Goal: Answer question/provide support

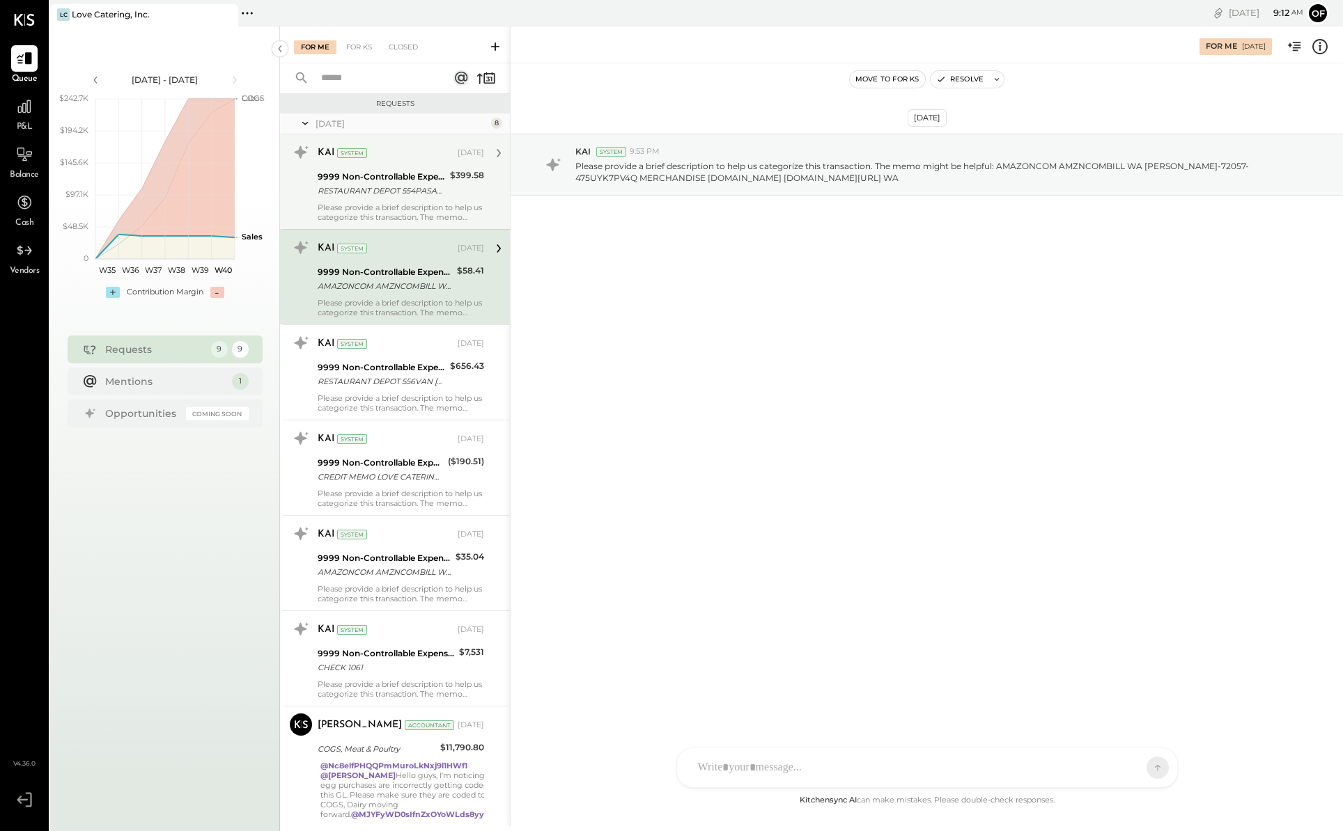
click at [431, 186] on div "RESTAURANT DEPOT 554PASADENA [GEOGRAPHIC_DATA][PERSON_NAME]-72057-00325896 [PHO…" at bounding box center [382, 191] width 128 height 14
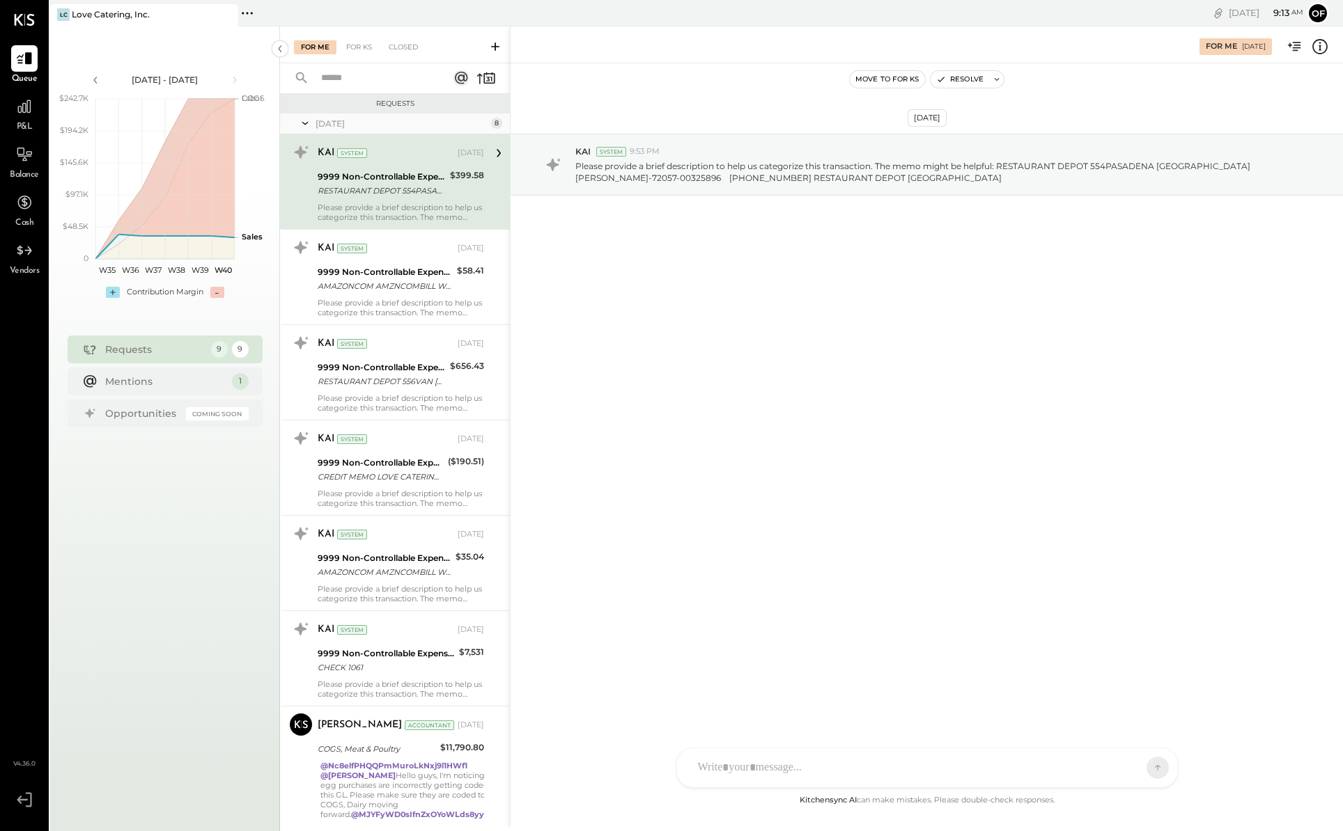
click at [1024, 757] on div at bounding box center [914, 768] width 447 height 31
click at [712, 696] on div "**********" at bounding box center [927, 709] width 472 height 56
click at [1150, 767] on button at bounding box center [1130, 767] width 51 height 21
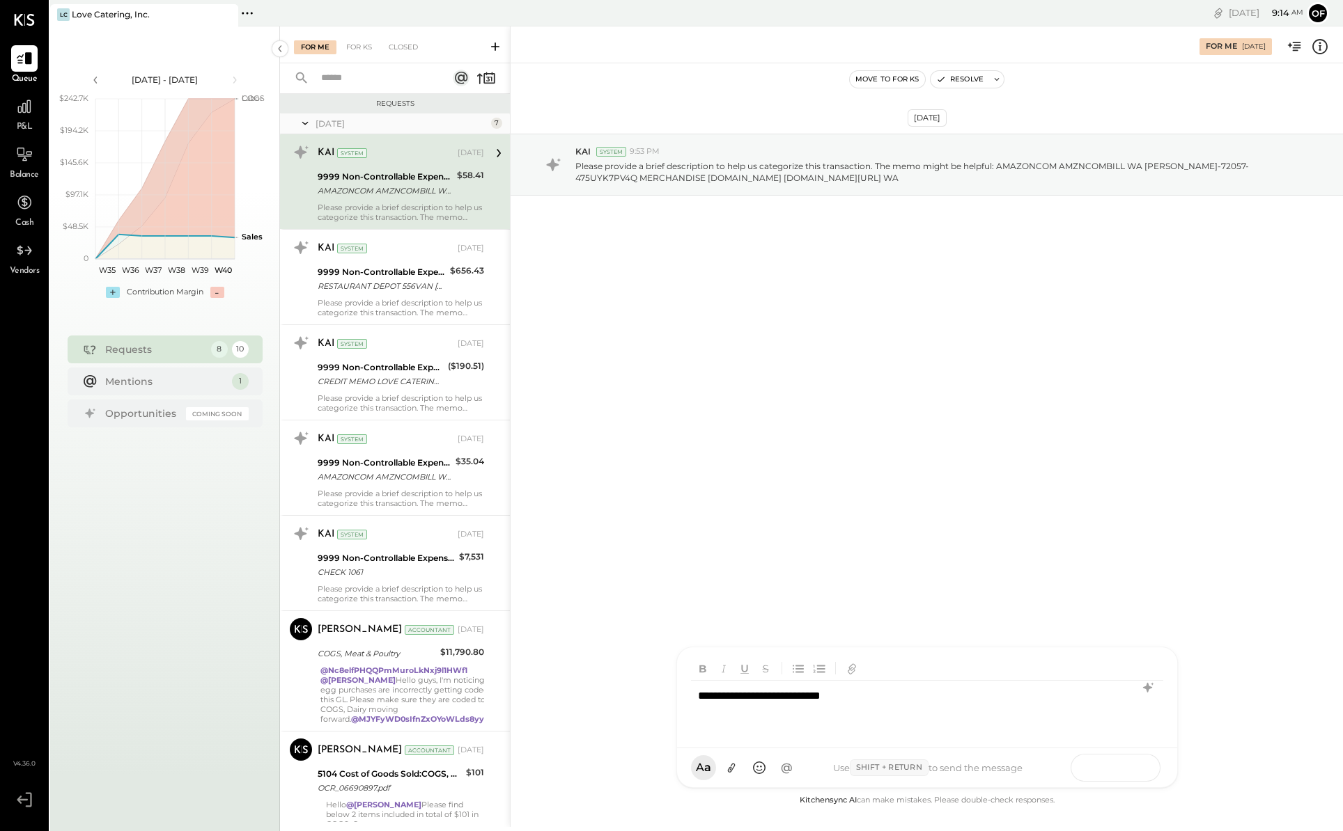
click at [1137, 769] on button at bounding box center [1130, 767] width 51 height 21
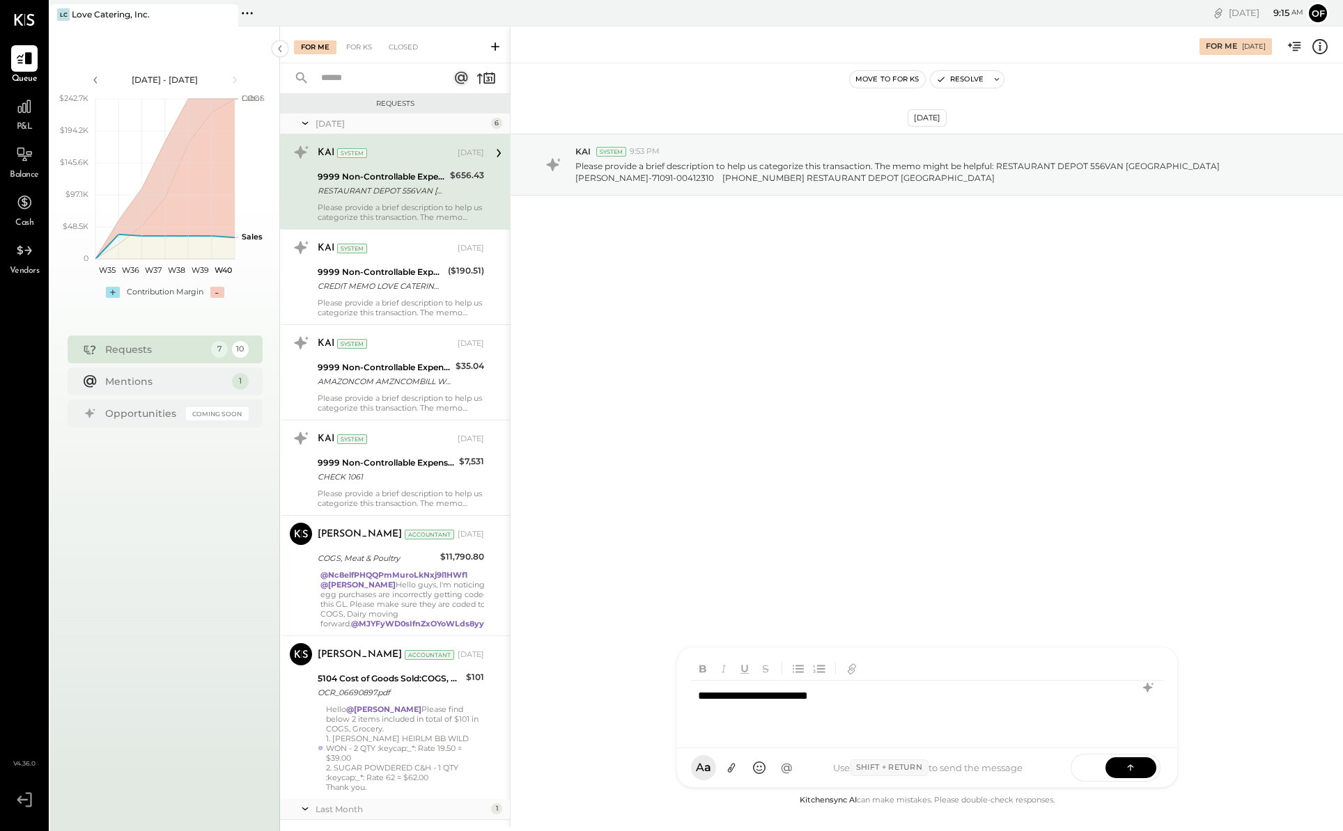
click at [714, 700] on div "**********" at bounding box center [927, 709] width 472 height 56
click at [857, 706] on div at bounding box center [909, 713] width 423 height 17
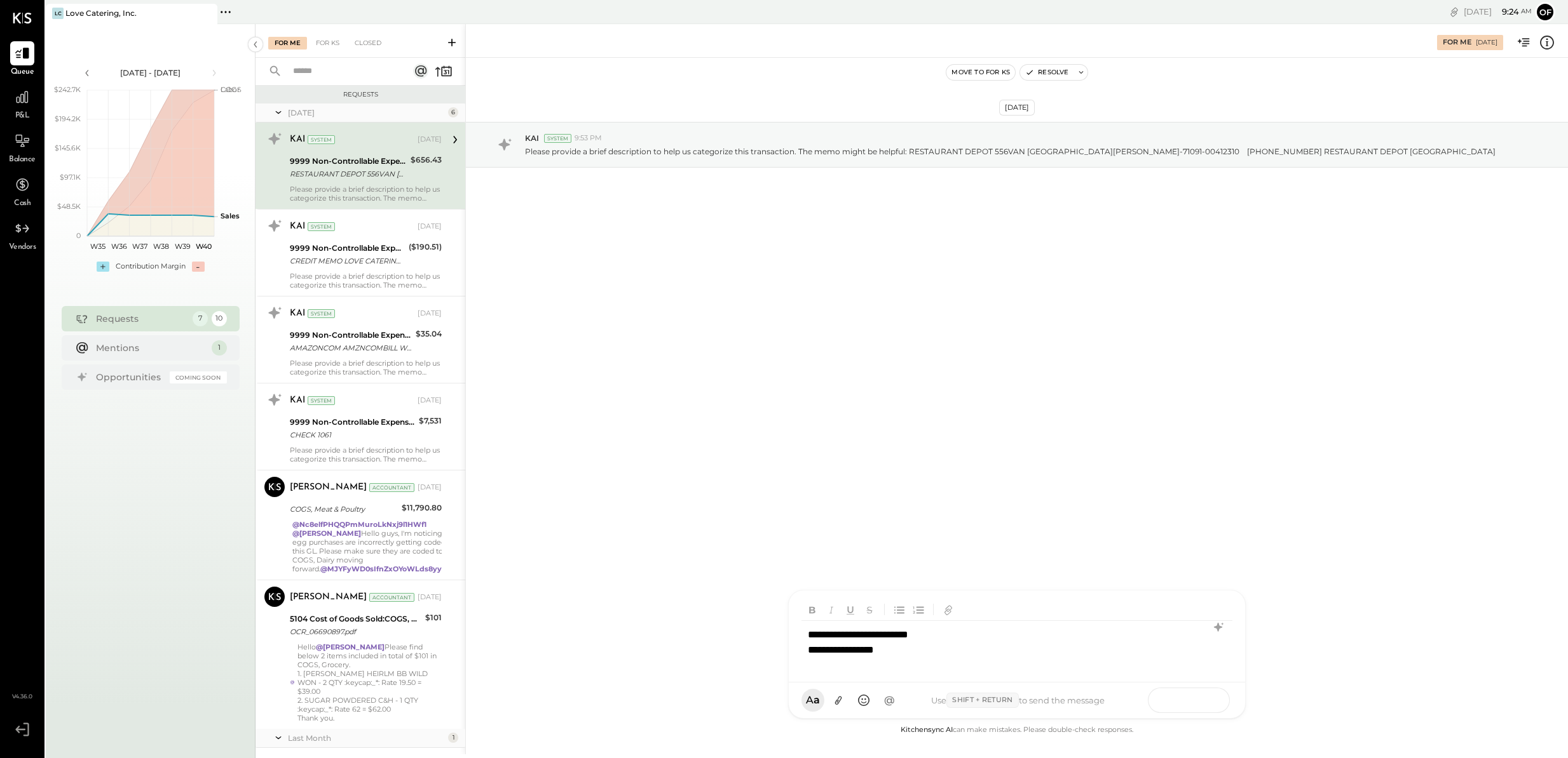
click at [1207, 701] on icon at bounding box center [1203, 700] width 13 height 13
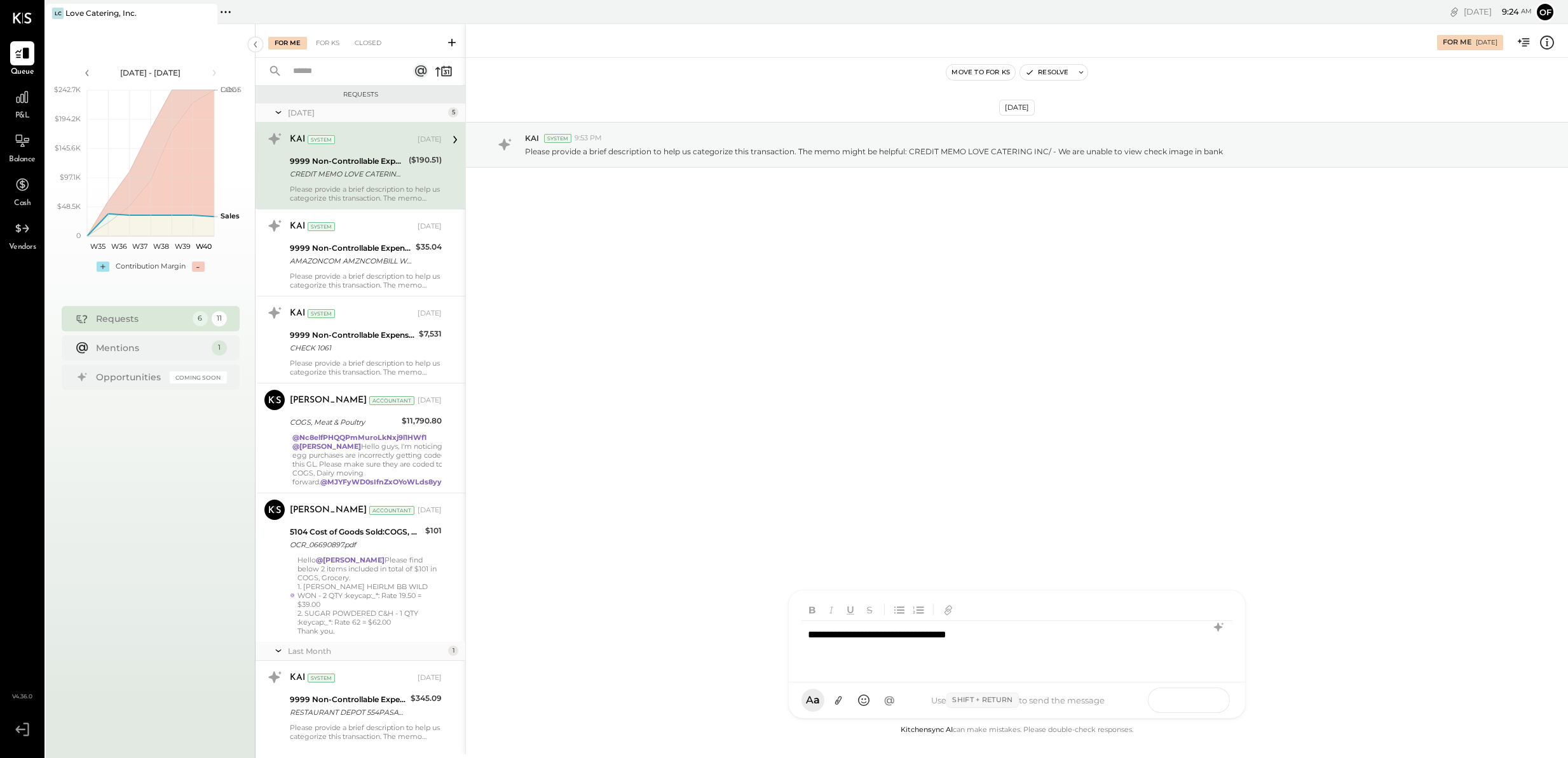
click at [1192, 705] on button at bounding box center [1202, 700] width 47 height 19
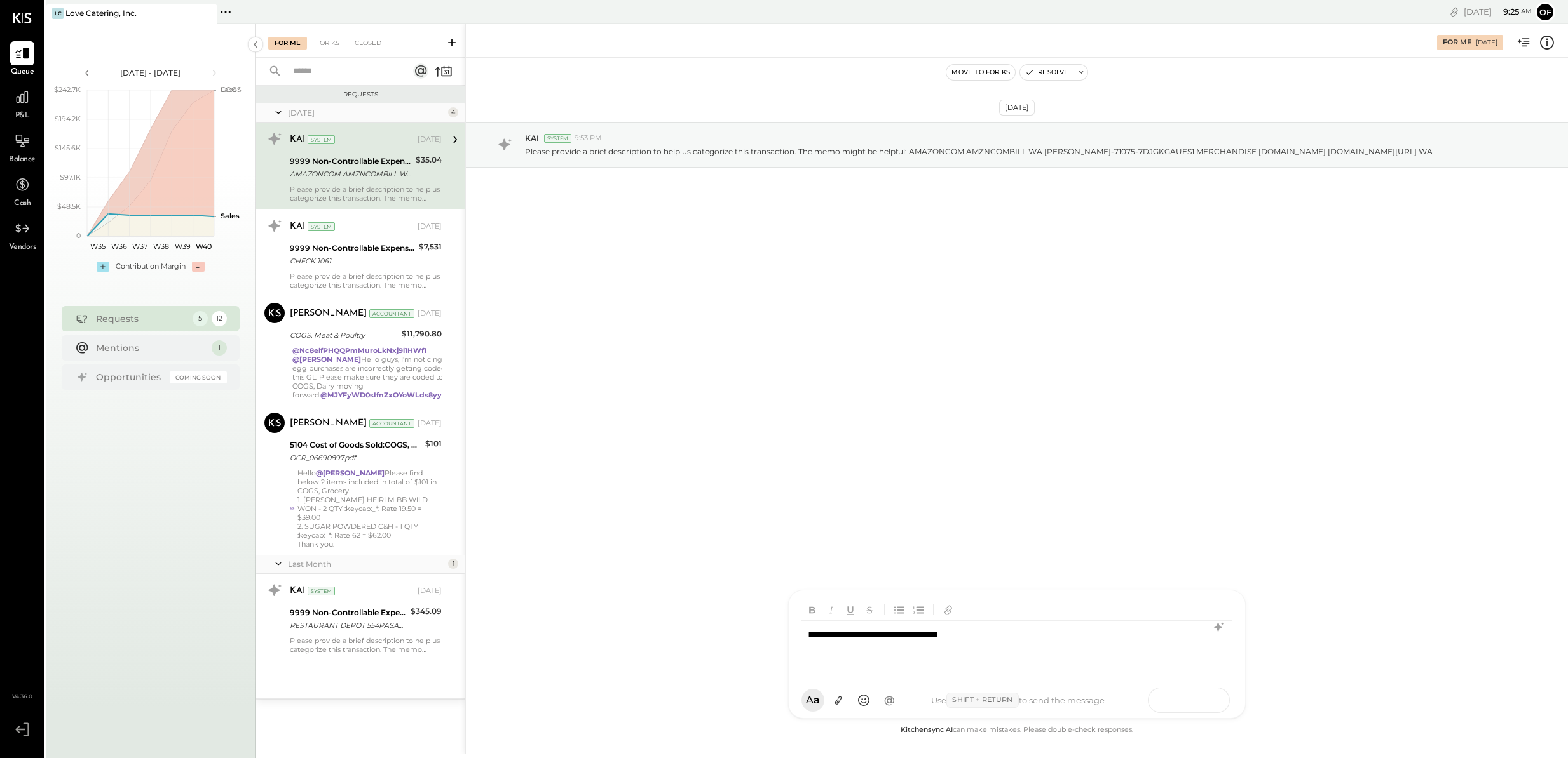
click at [1208, 703] on icon at bounding box center [1203, 700] width 13 height 13
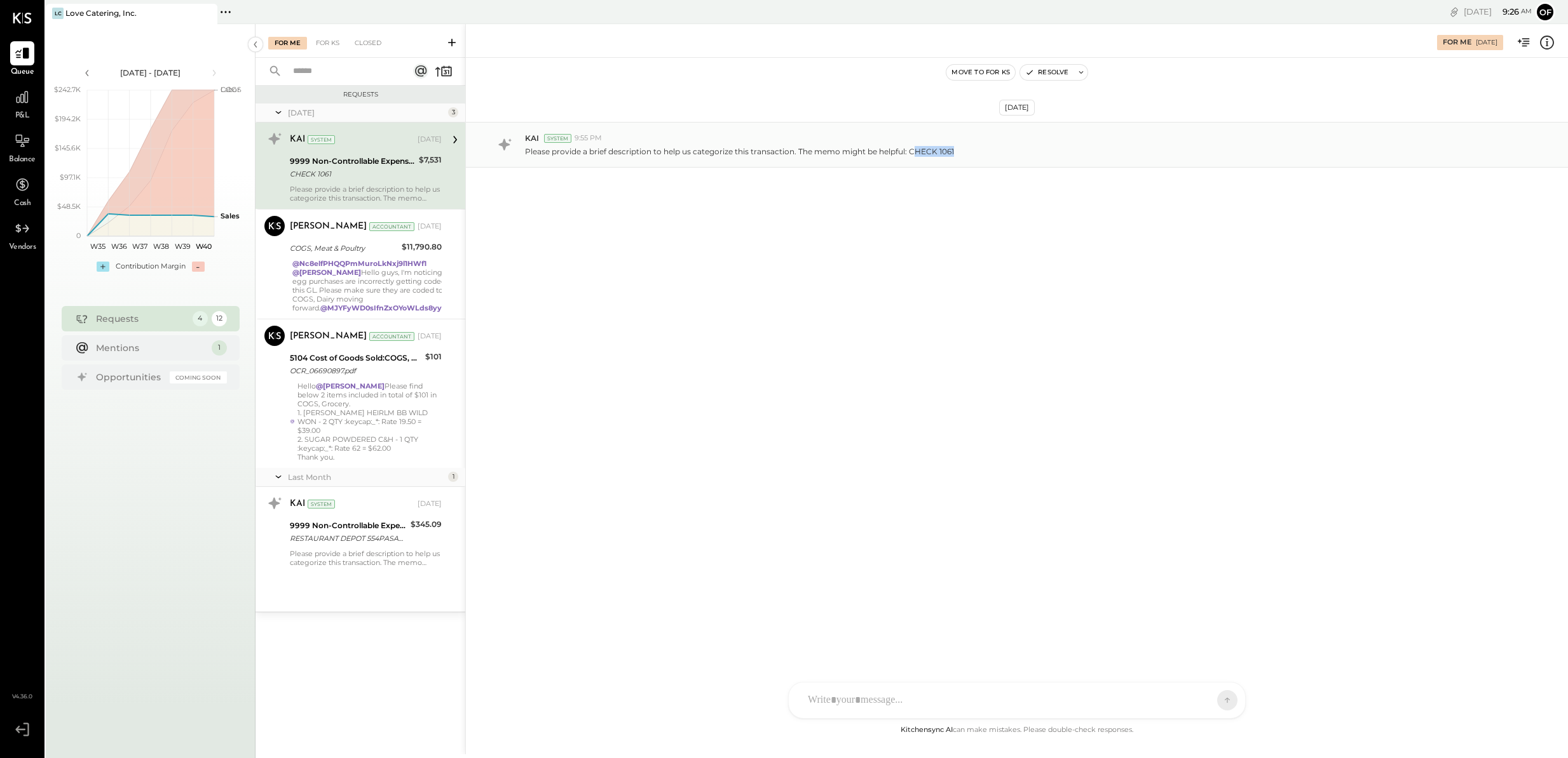
drag, startPoint x: 959, startPoint y: 150, endPoint x: 915, endPoint y: 146, distance: 44.2
click at [915, 146] on div "Please provide a brief description to help us categorize this transaction. The …" at bounding box center [1041, 150] width 1033 height 14
click at [901, 699] on div "RS [PERSON_NAME] O office [PERSON_NAME] UM [PERSON_NAME] Raloti MESSAGE SUGGEST…" at bounding box center [1016, 654] width 457 height 129
drag, startPoint x: 966, startPoint y: 654, endPoint x: 801, endPoint y: 654, distance: 165.0
click at [801, 654] on div "**********" at bounding box center [1017, 647] width 431 height 51
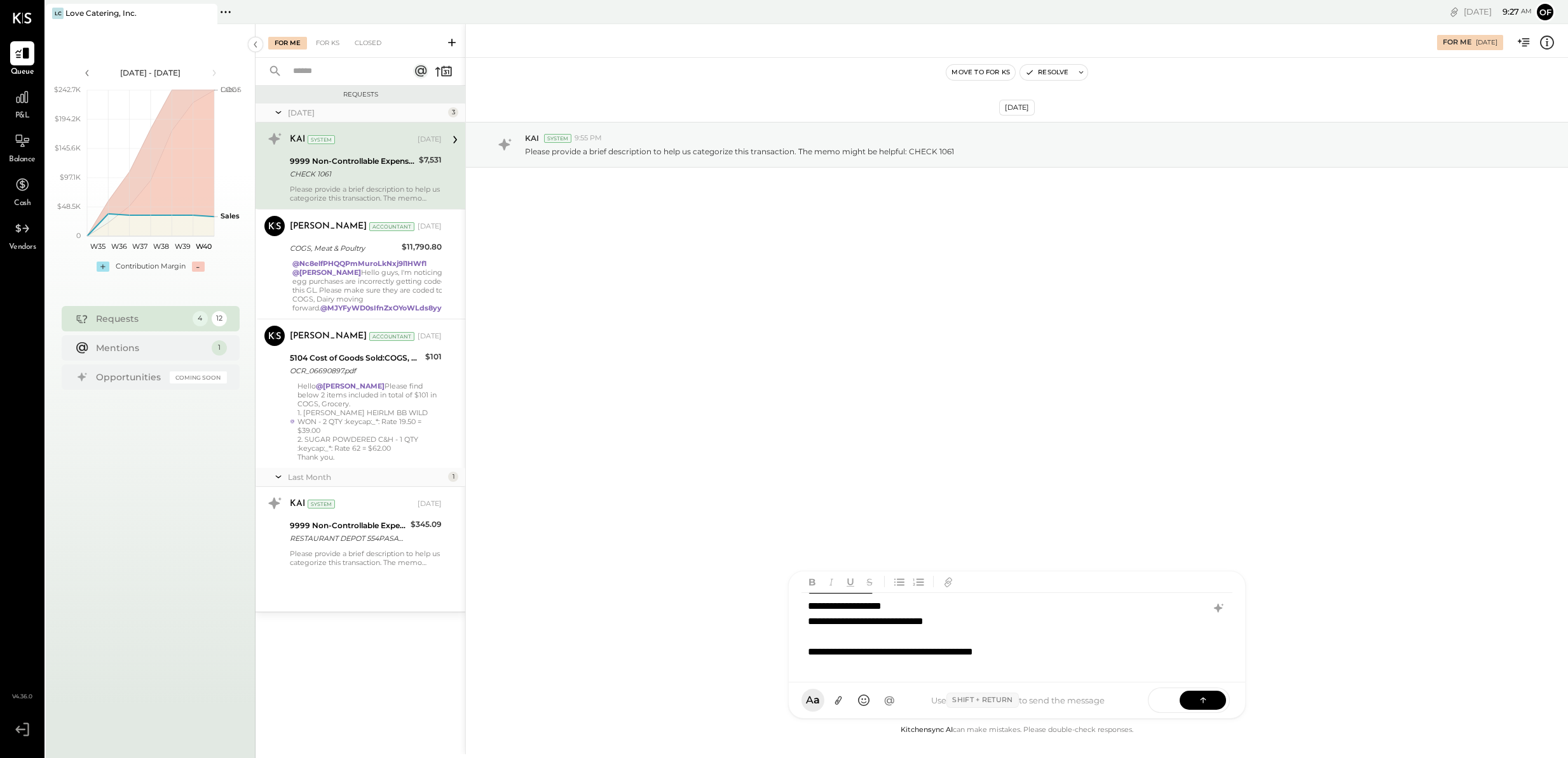
scroll to position [18, 0]
click at [1200, 695] on icon at bounding box center [1203, 700] width 13 height 13
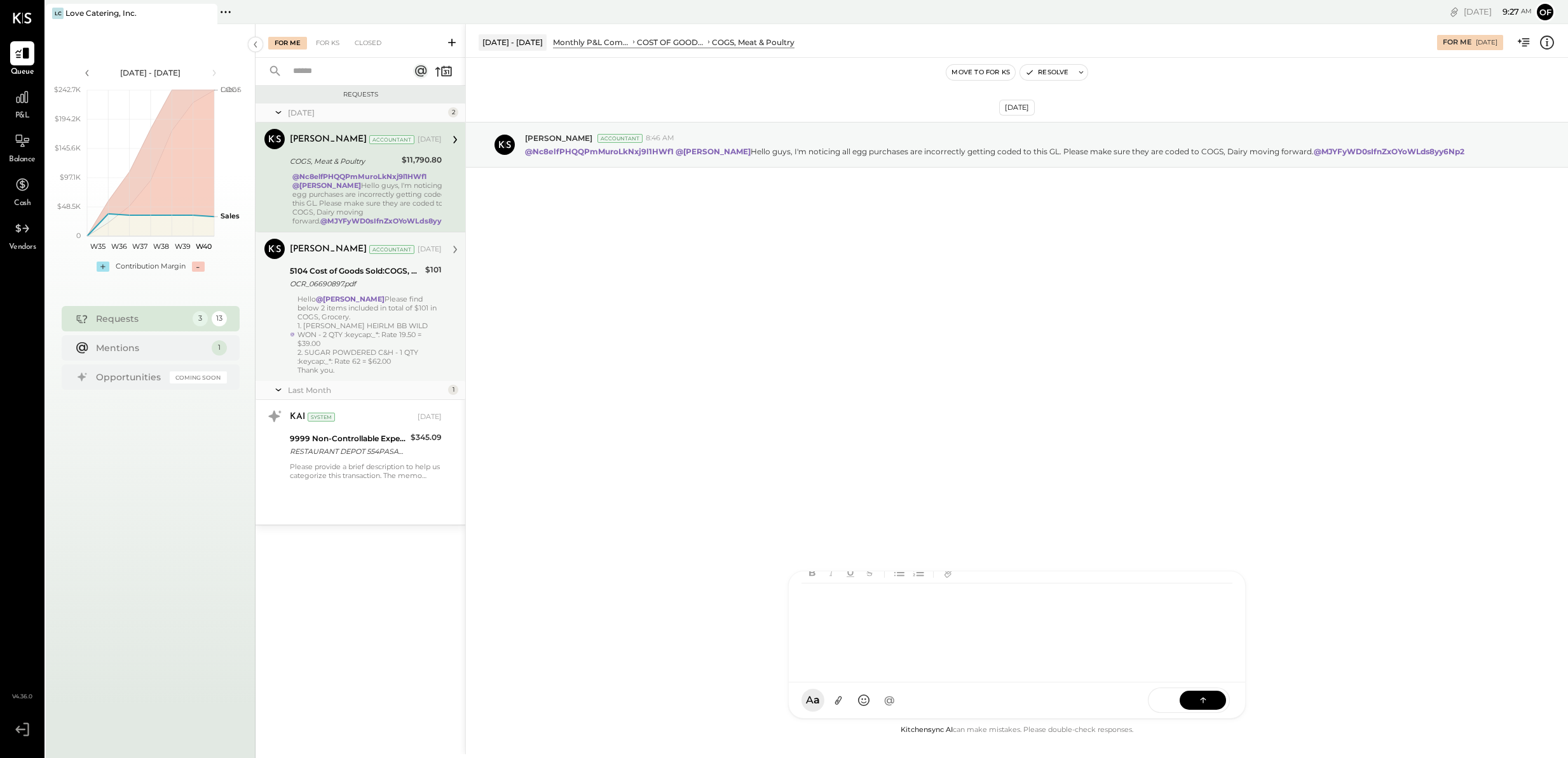
click at [340, 320] on div "Hello @[PERSON_NAME] Please find below 2 items included in total of $101 in COG…" at bounding box center [370, 335] width 144 height 80
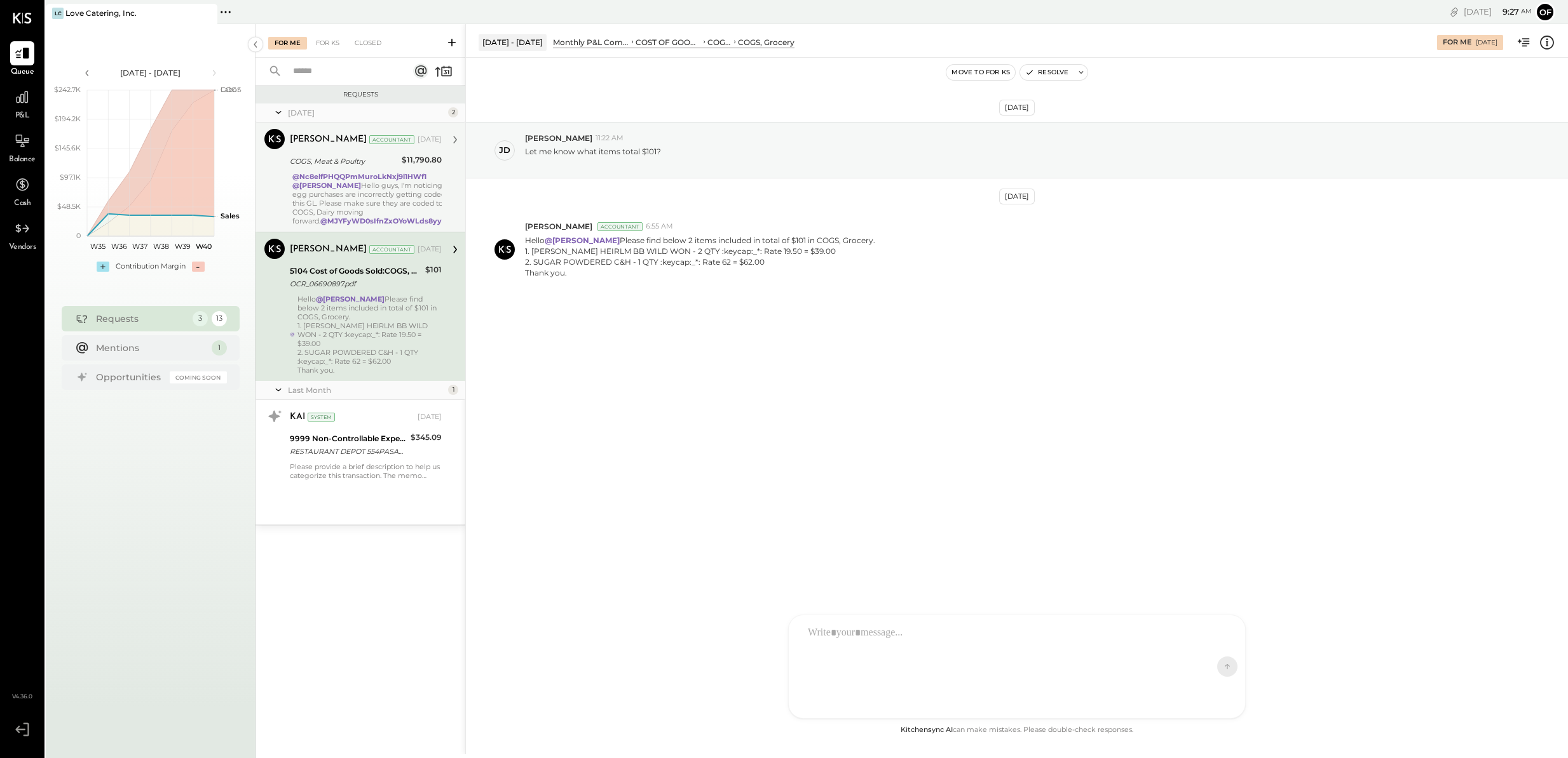
click at [384, 157] on div "COGS, Meat & Poultry" at bounding box center [344, 161] width 108 height 13
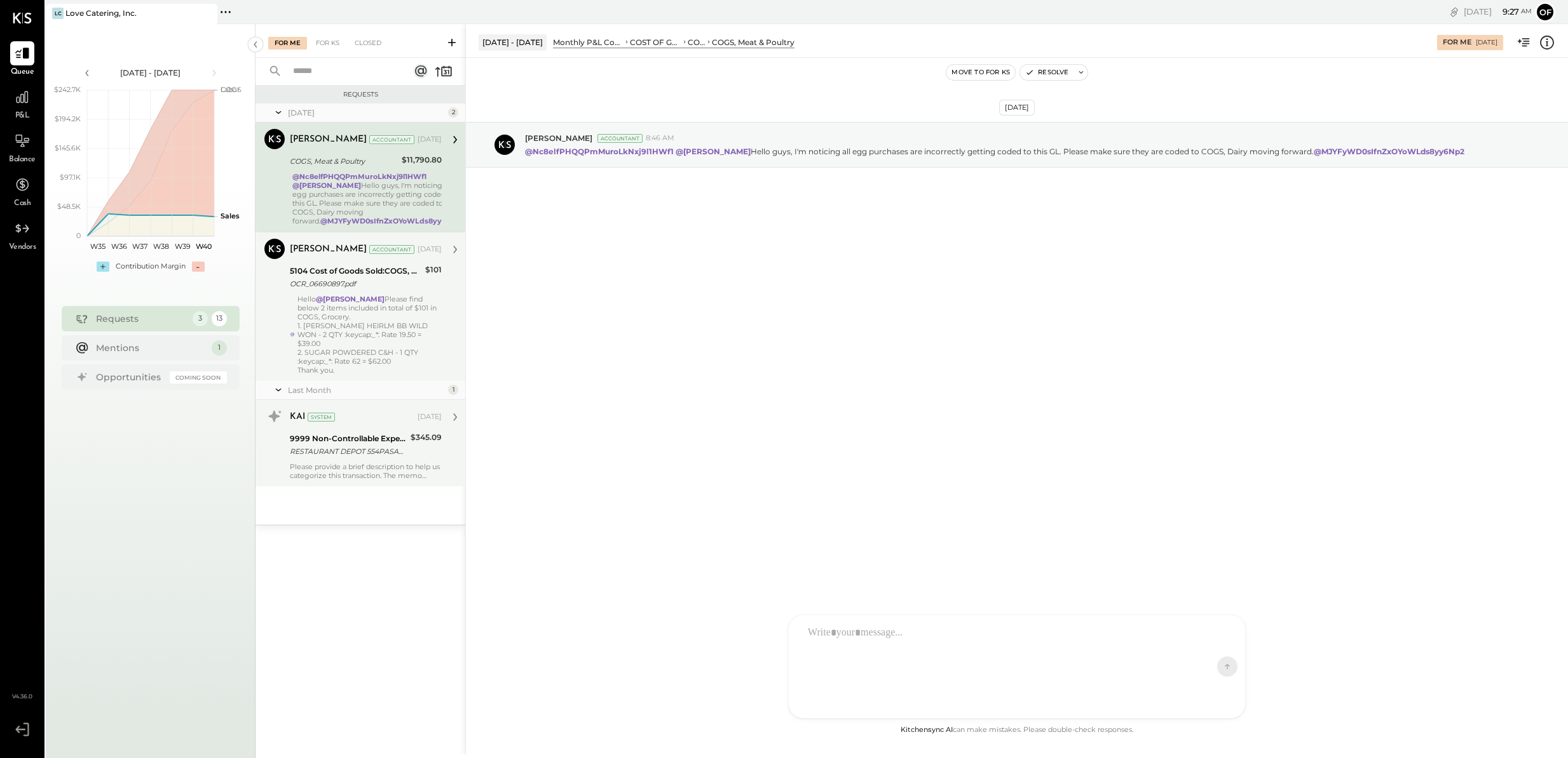
click at [388, 462] on div "Please provide a brief description to help us categorize this transaction. The …" at bounding box center [366, 471] width 152 height 17
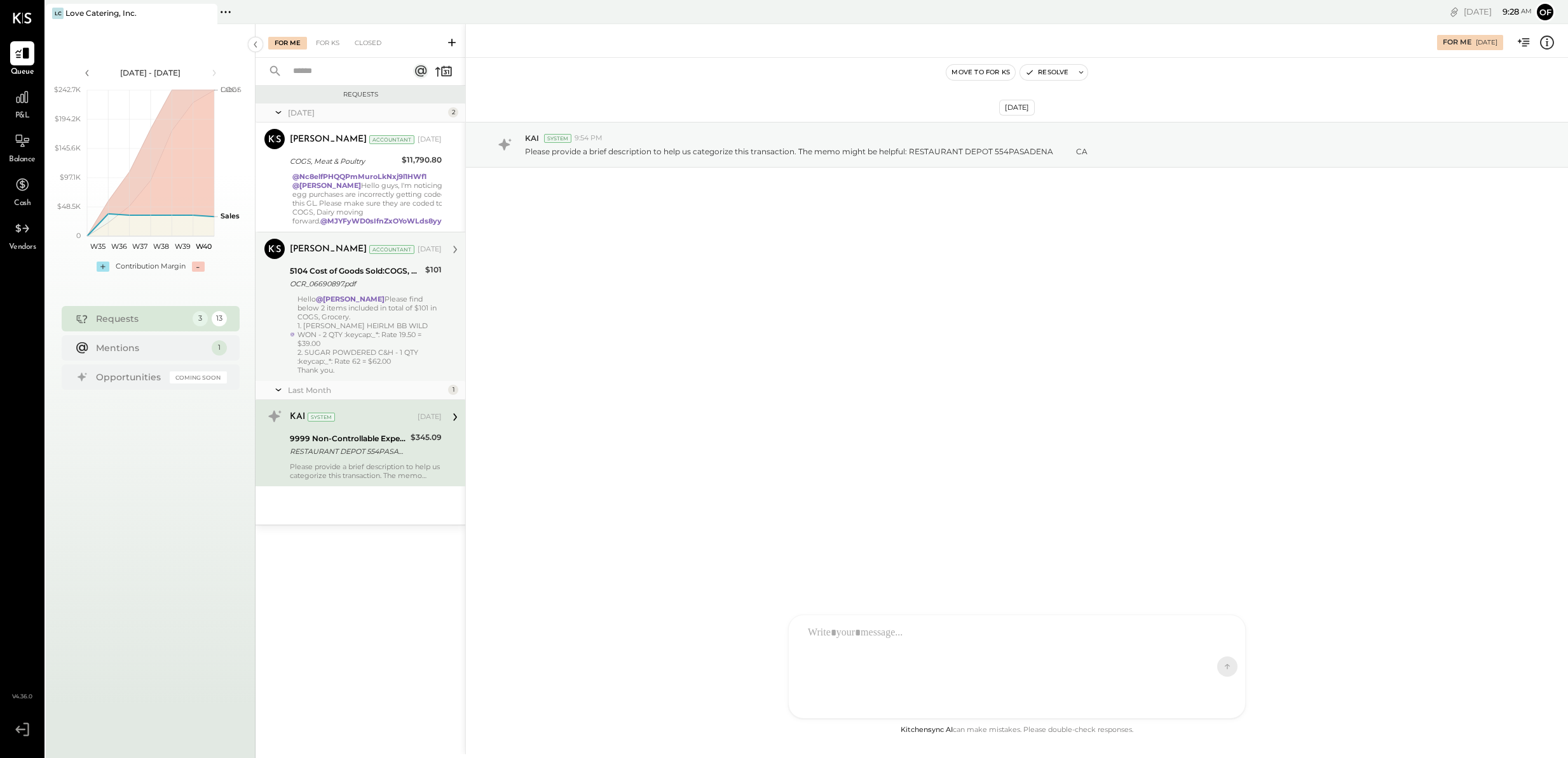
click at [382, 432] on div "9999 Non-Controllable Expenses:Other Income and Expenses:To Be Classified P&L" at bounding box center [349, 439] width 117 height 13
click at [409, 431] on div "9999 Non-Controllable Expenses:Other Income and Expenses:To Be Classified P&L R…" at bounding box center [366, 445] width 152 height 28
click at [945, 669] on div at bounding box center [1005, 667] width 408 height 95
click at [841, 704] on icon at bounding box center [839, 701] width 14 height 14
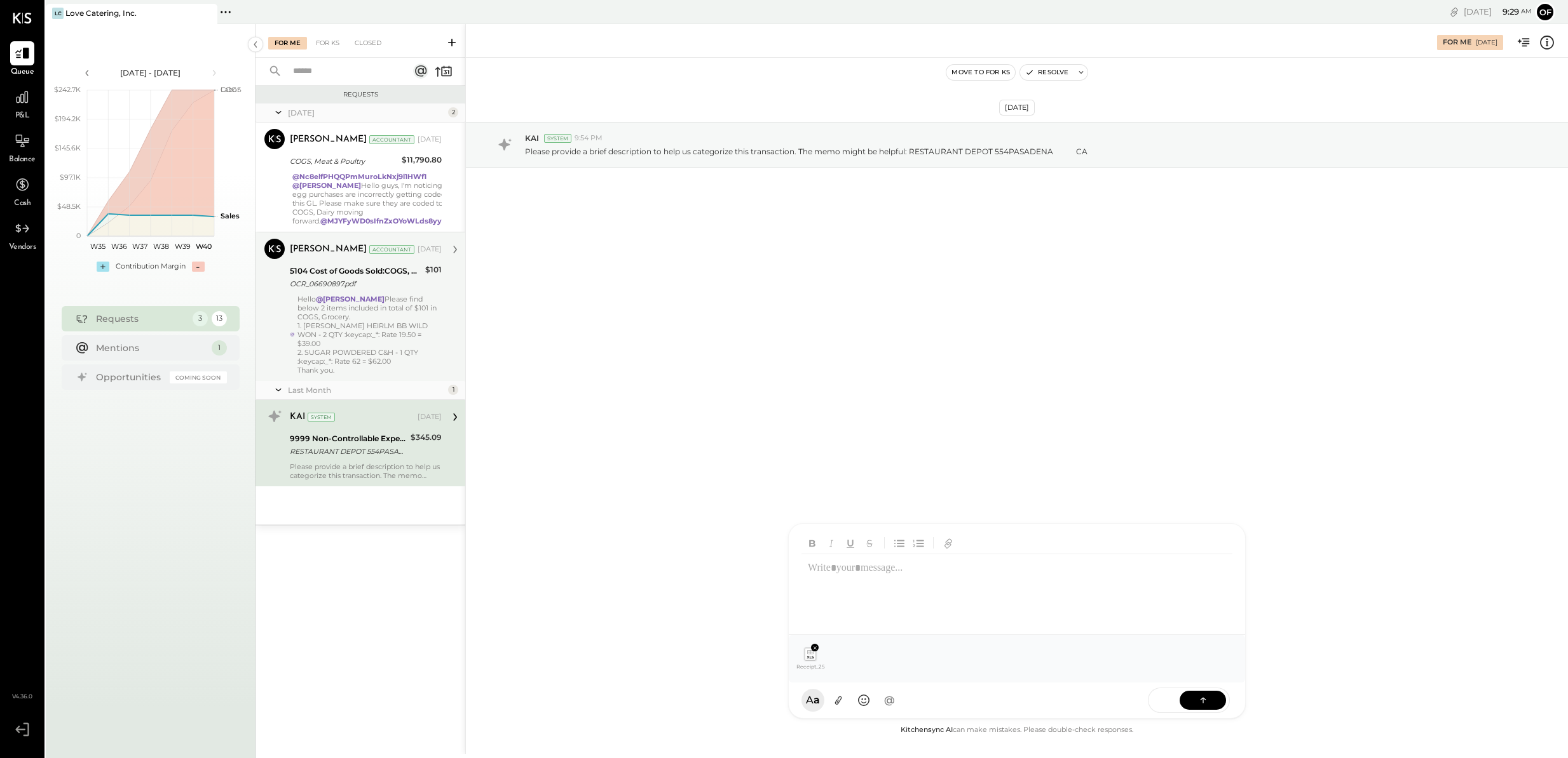
click at [1215, 701] on button at bounding box center [1202, 701] width 47 height 19
click at [1201, 701] on icon at bounding box center [1203, 701] width 13 height 13
click at [1158, 591] on div at bounding box center [1016, 598] width 430 height 88
click at [1207, 701] on icon at bounding box center [1203, 700] width 13 height 13
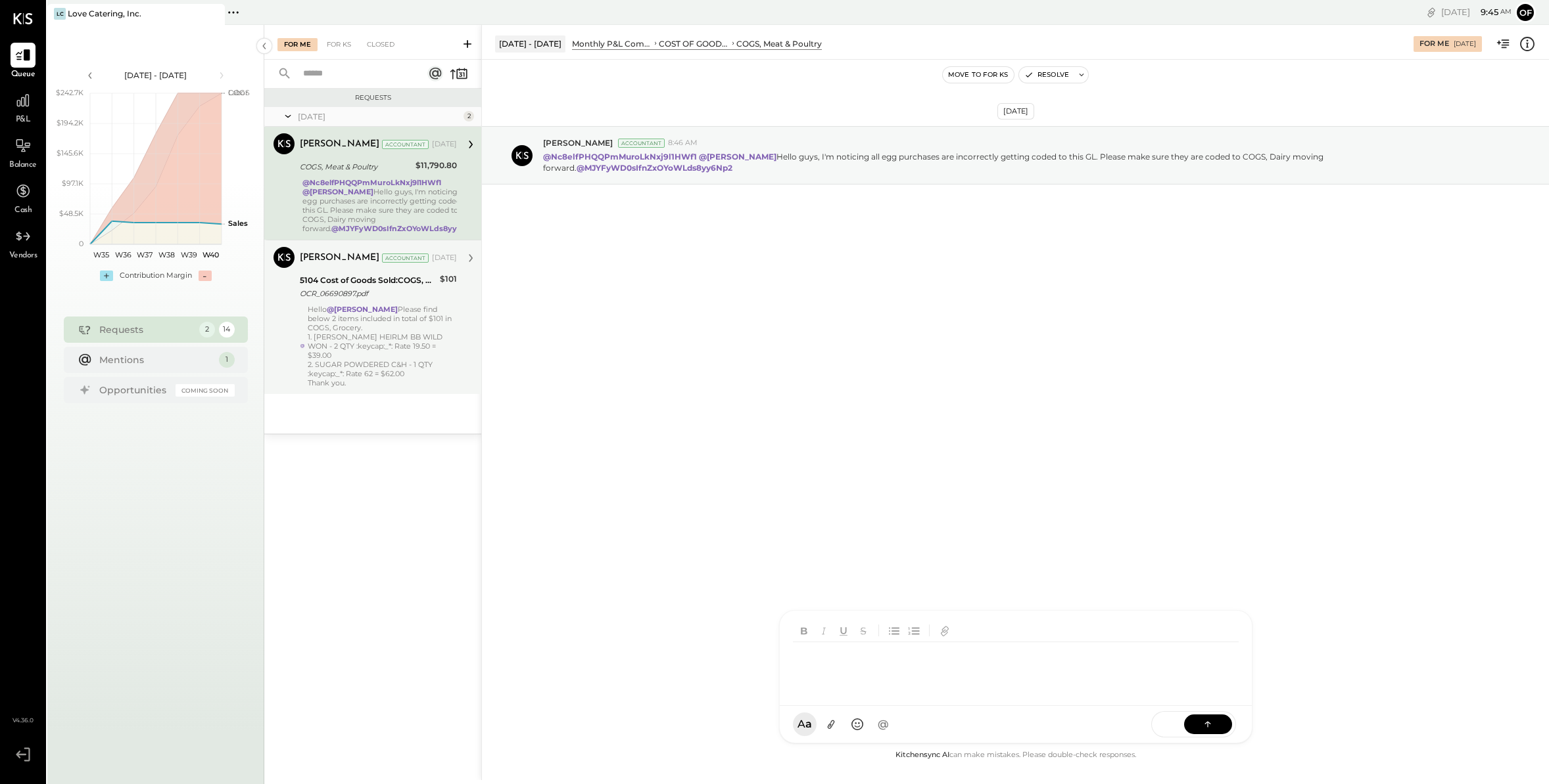
click at [844, 661] on div at bounding box center [1016, 669] width 446 height 53
click at [25, 55] on icon at bounding box center [23, 55] width 16 height 12
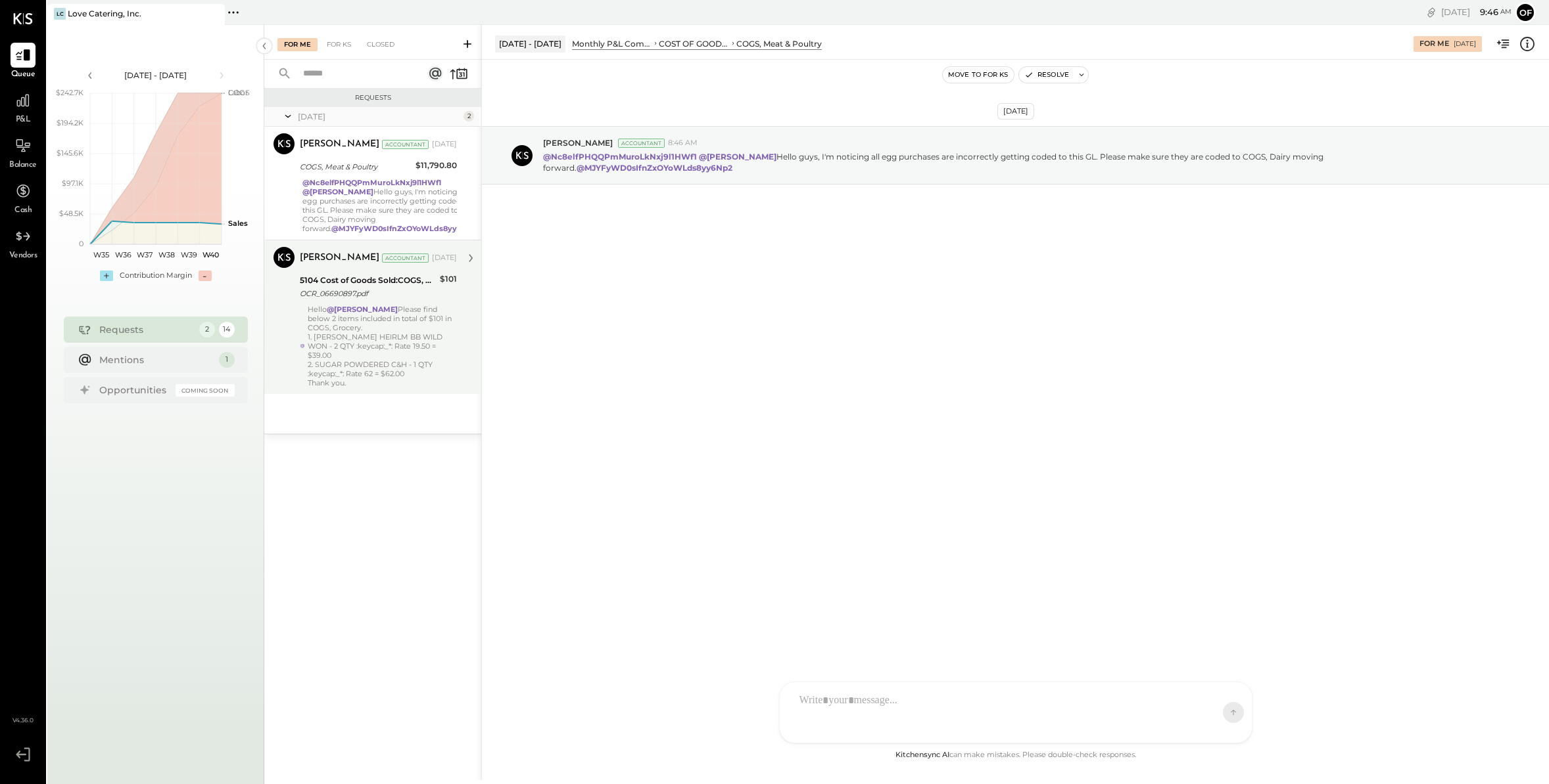
click at [27, 759] on icon at bounding box center [23, 755] width 24 height 20
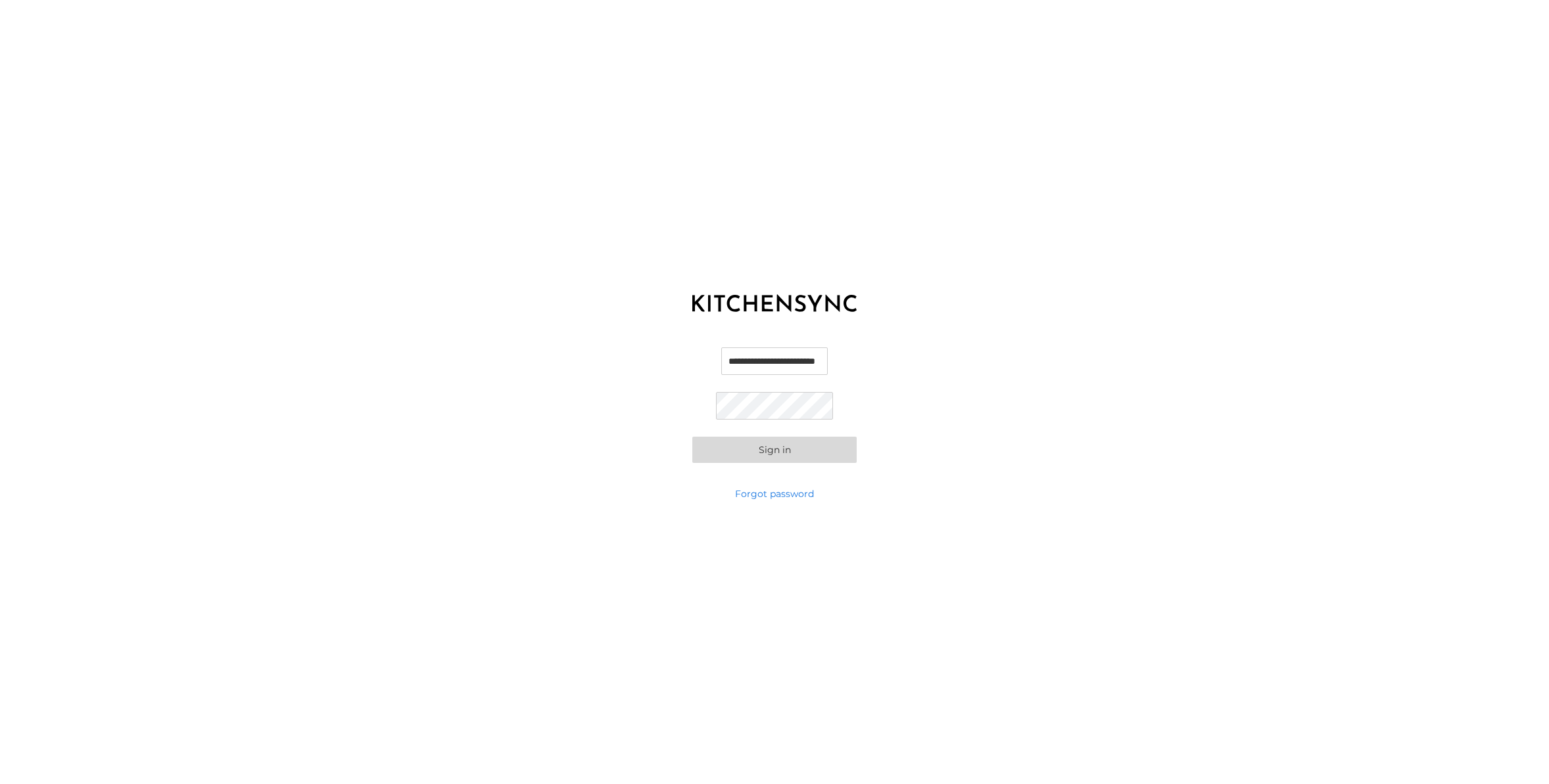
click at [795, 452] on button "Sign in" at bounding box center [774, 450] width 164 height 26
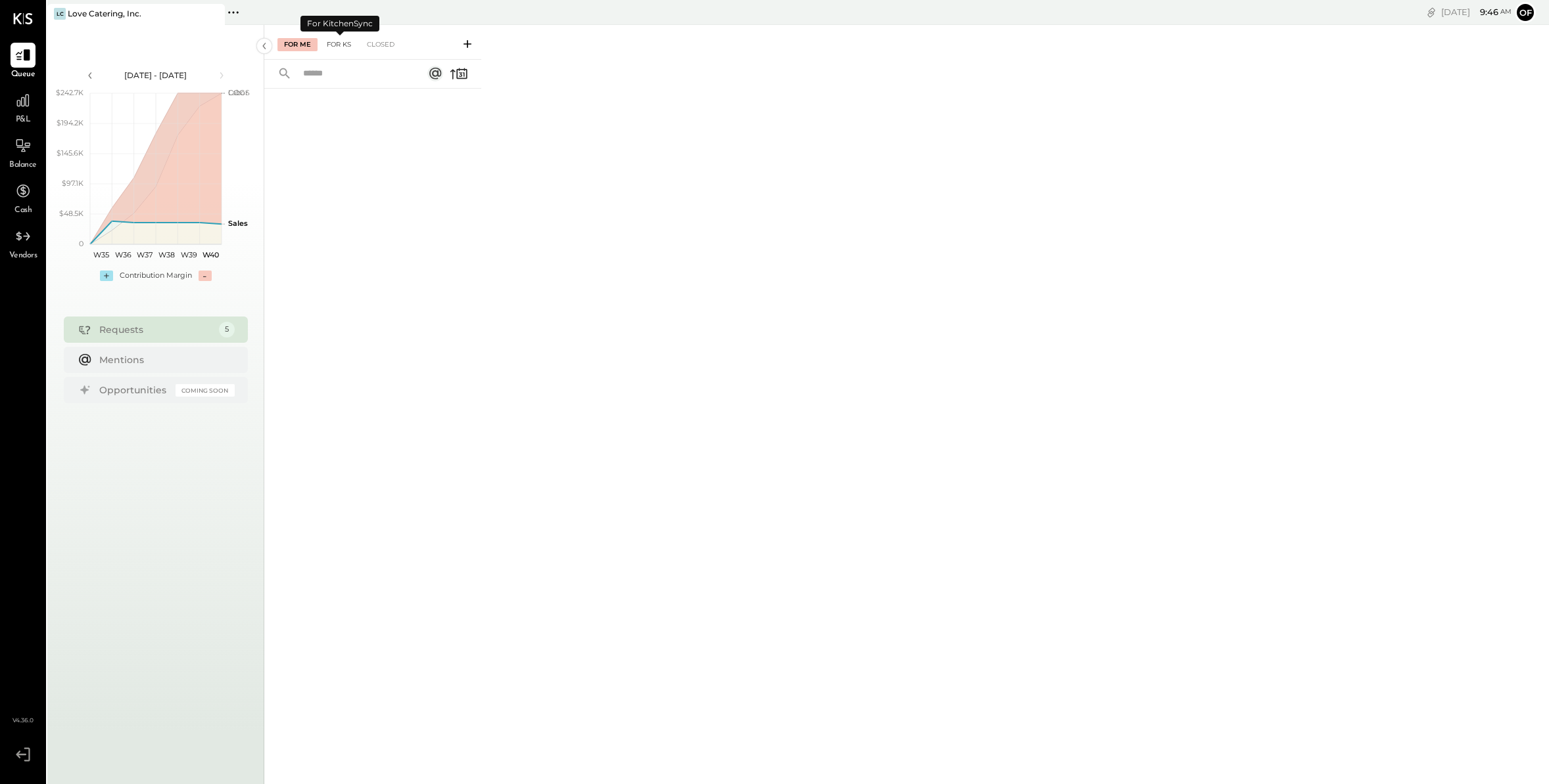
click at [339, 44] on div "For KS" at bounding box center [339, 44] width 38 height 13
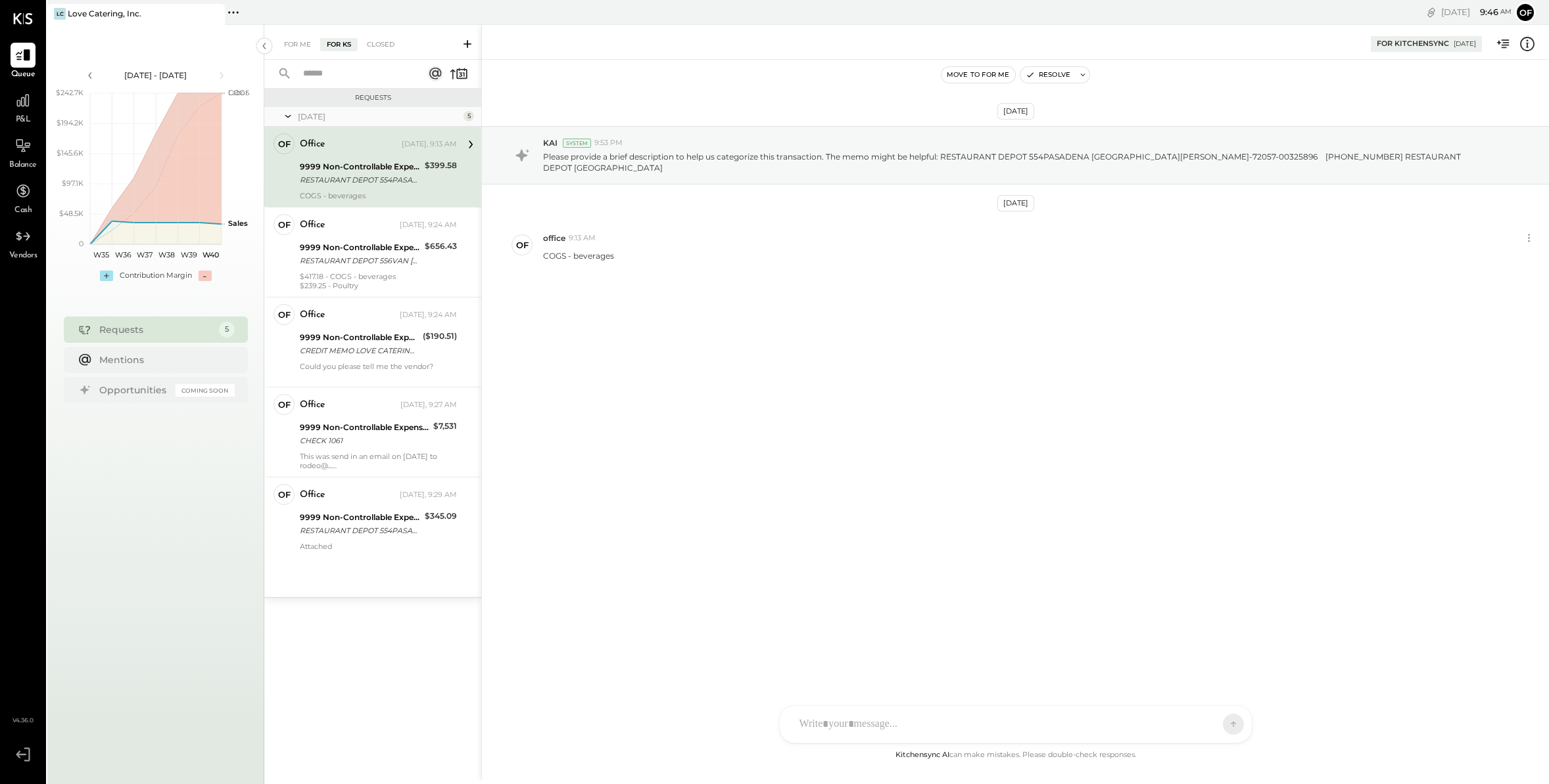
click at [391, 168] on div "9999 Non-Controllable Expenses:Other Income and Expenses:To Be Classified P&L" at bounding box center [361, 167] width 121 height 13
click at [359, 412] on div "office [DATE], 9:27 AM" at bounding box center [379, 405] width 157 height 18
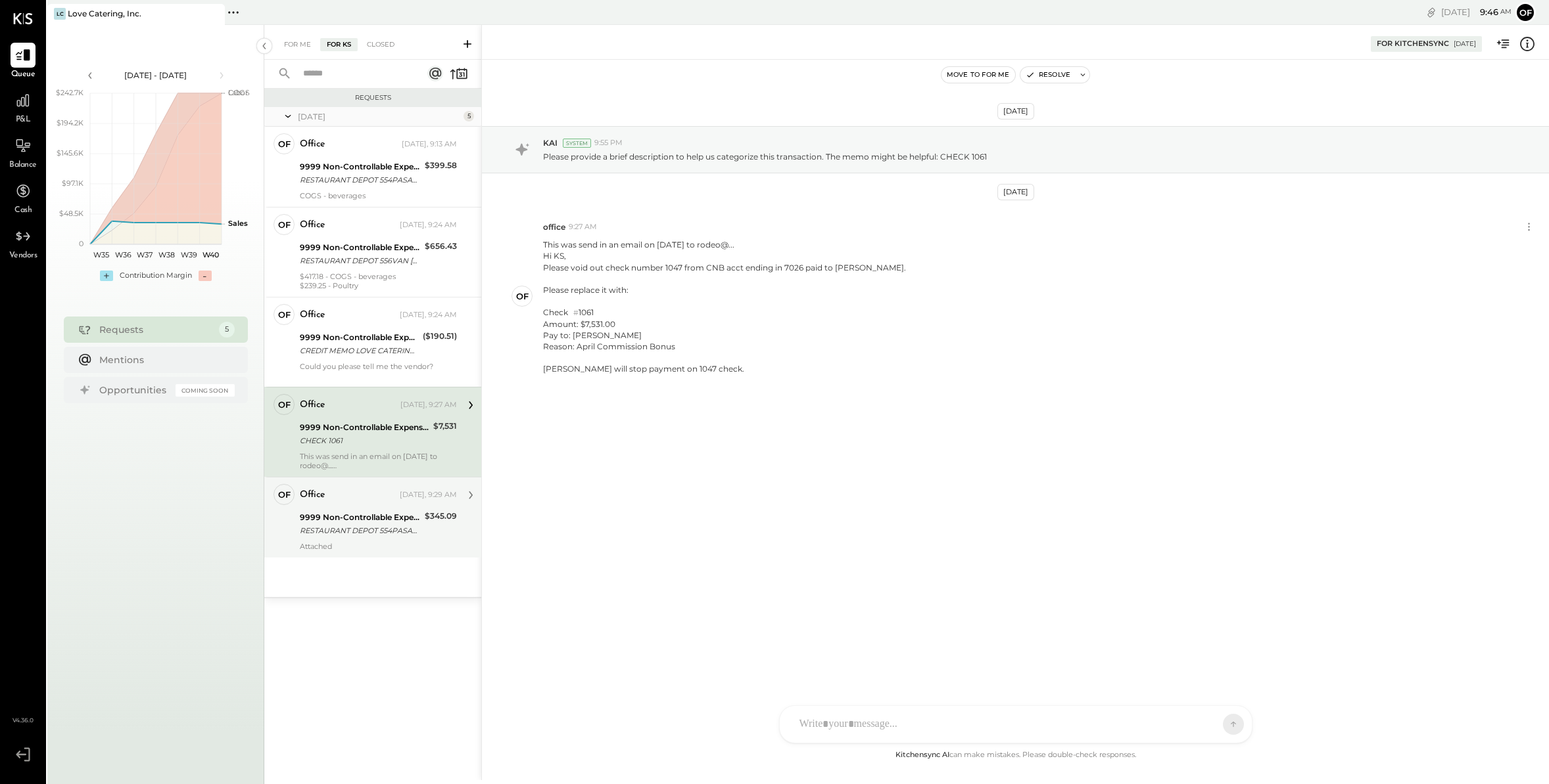
click at [389, 542] on div "Attached" at bounding box center [379, 546] width 157 height 9
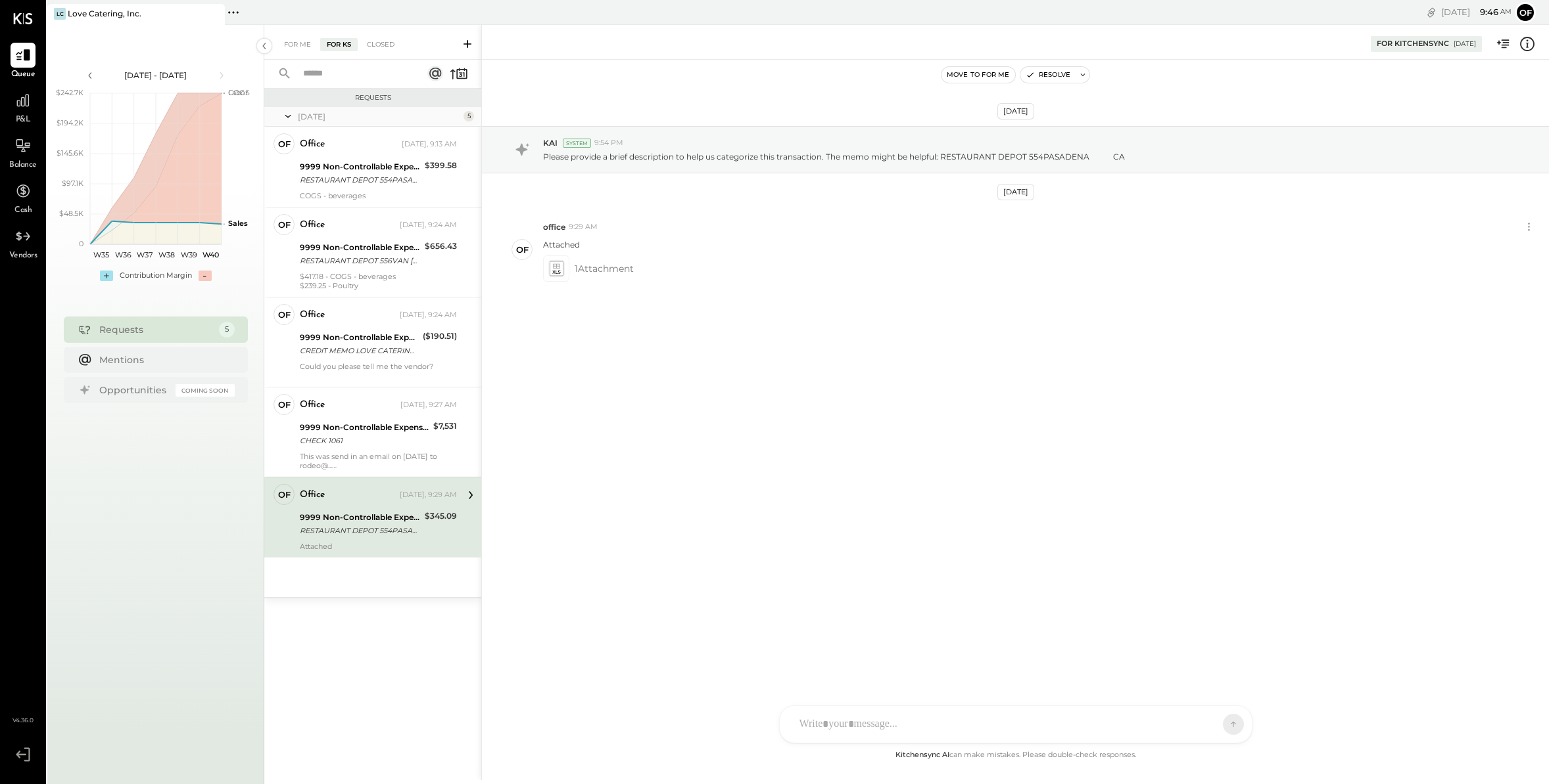
click at [469, 44] on icon at bounding box center [467, 43] width 8 height 8
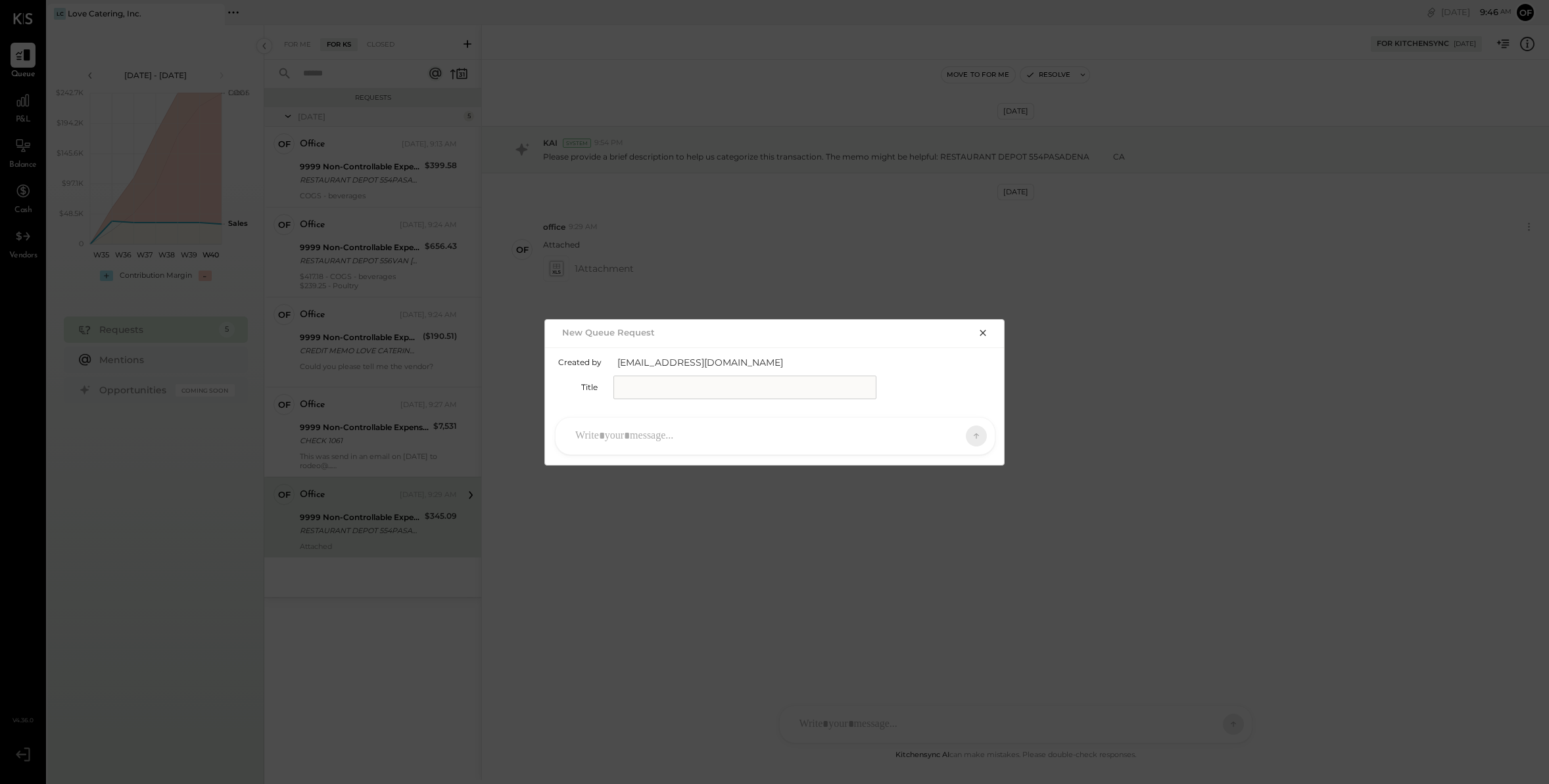
click at [696, 389] on input "text" at bounding box center [745, 387] width 263 height 24
type input "**********"
click at [662, 427] on div at bounding box center [763, 436] width 389 height 29
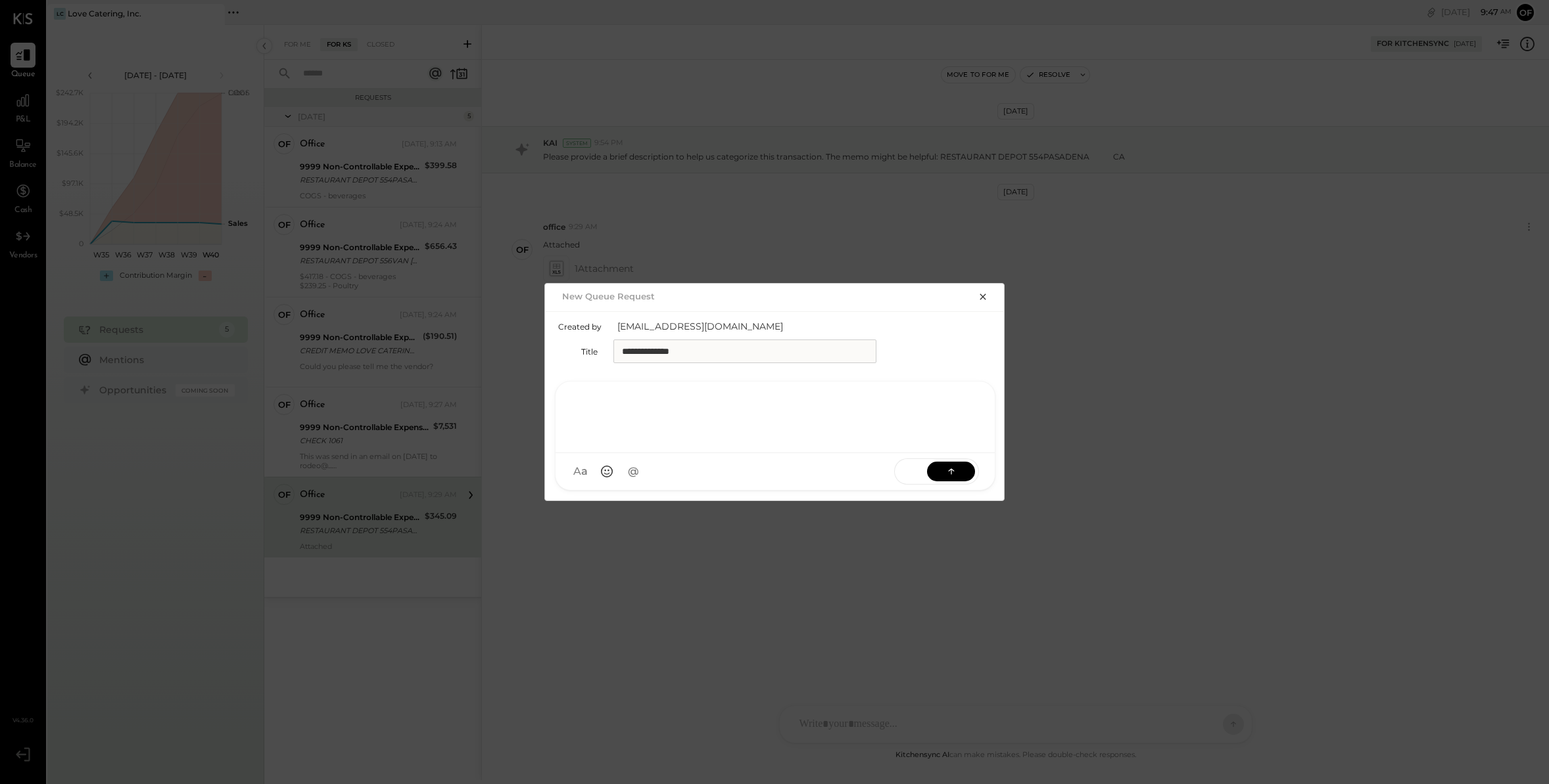
click at [968, 304] on div "New Queue Request" at bounding box center [774, 296] width 460 height 25
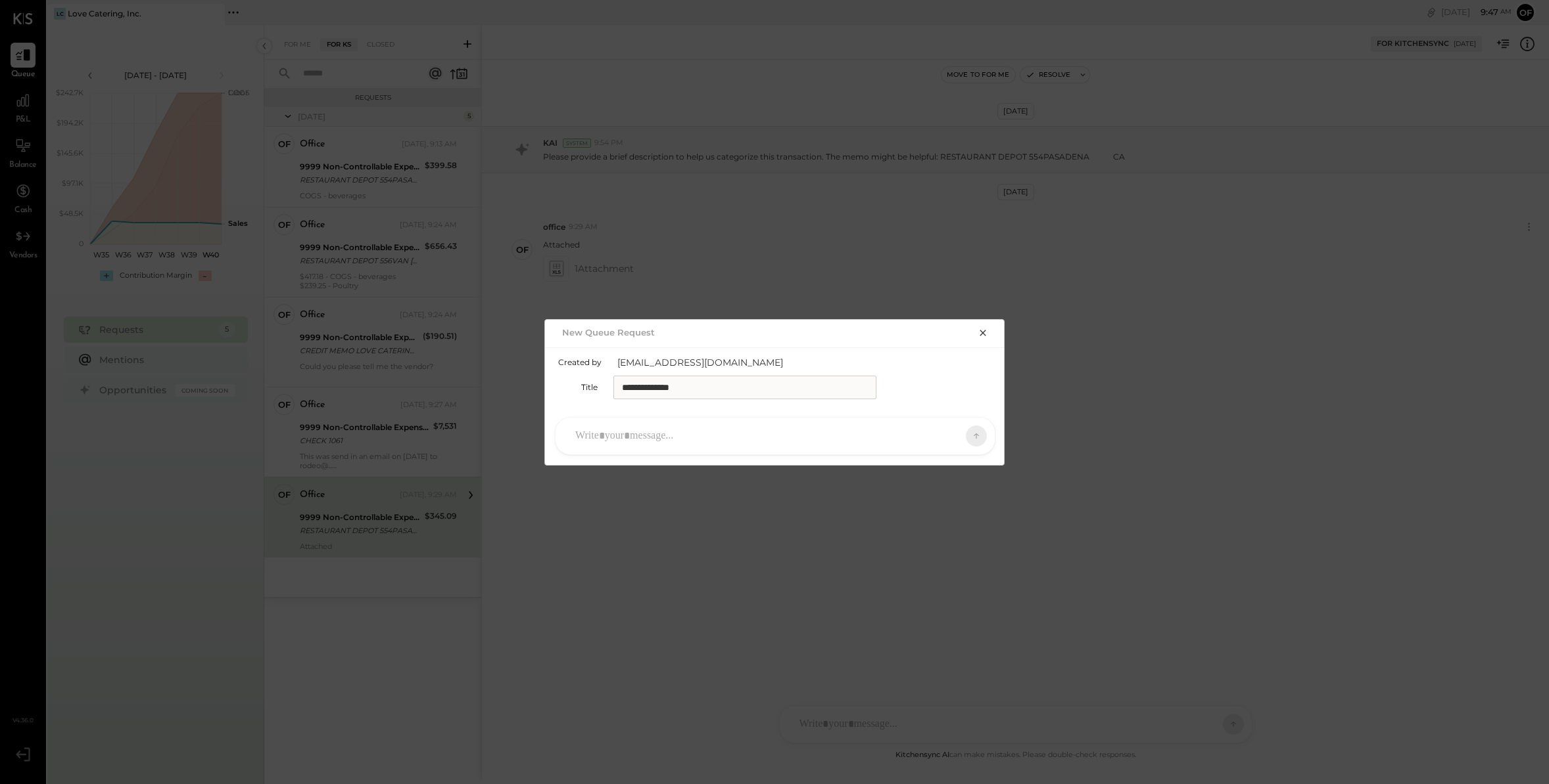
click at [983, 328] on icon "button" at bounding box center [982, 332] width 10 height 10
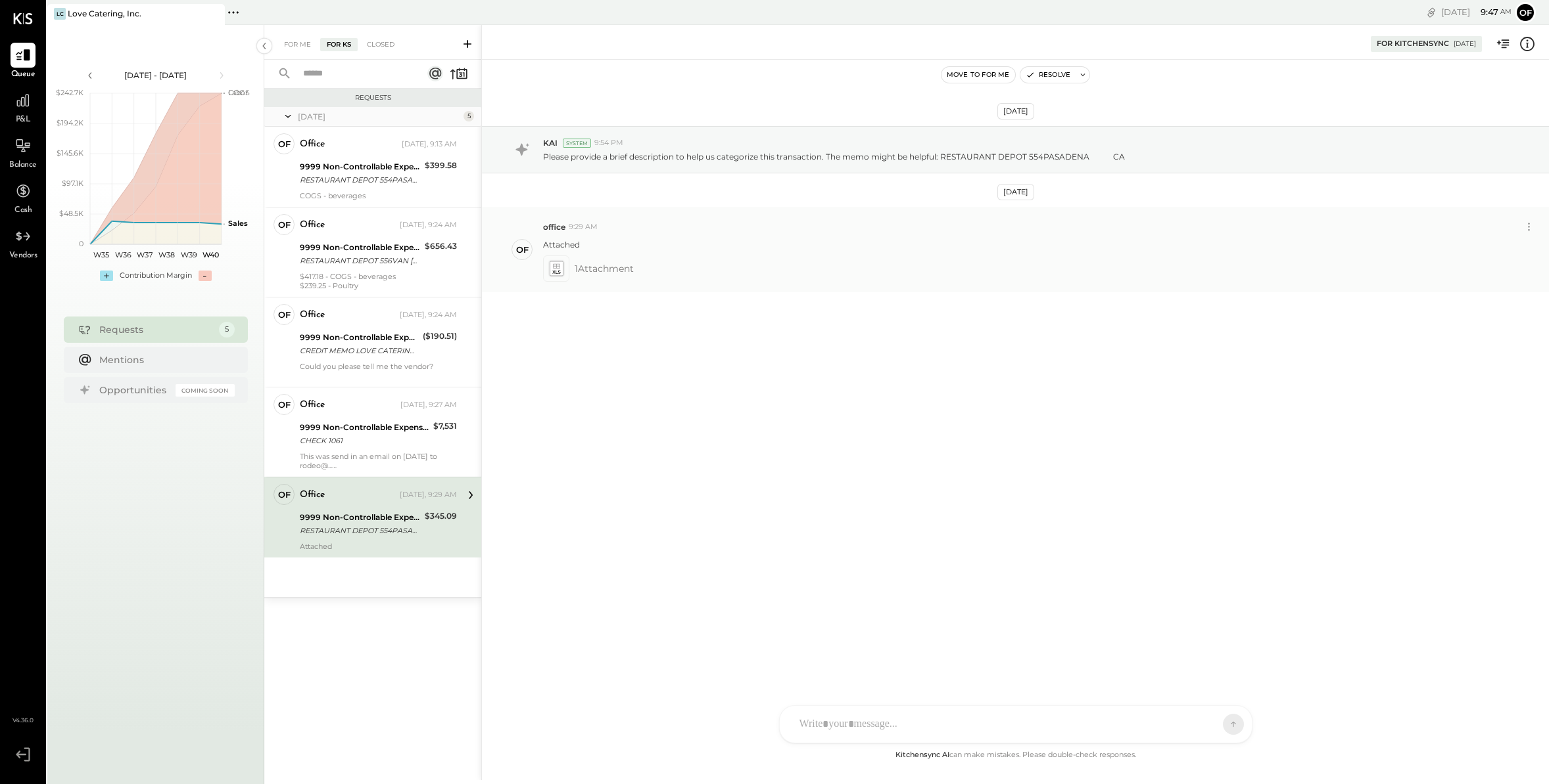
click at [705, 270] on div "1 Attachment" at bounding box center [1040, 269] width 995 height 26
click at [551, 270] on icon at bounding box center [555, 269] width 14 height 15
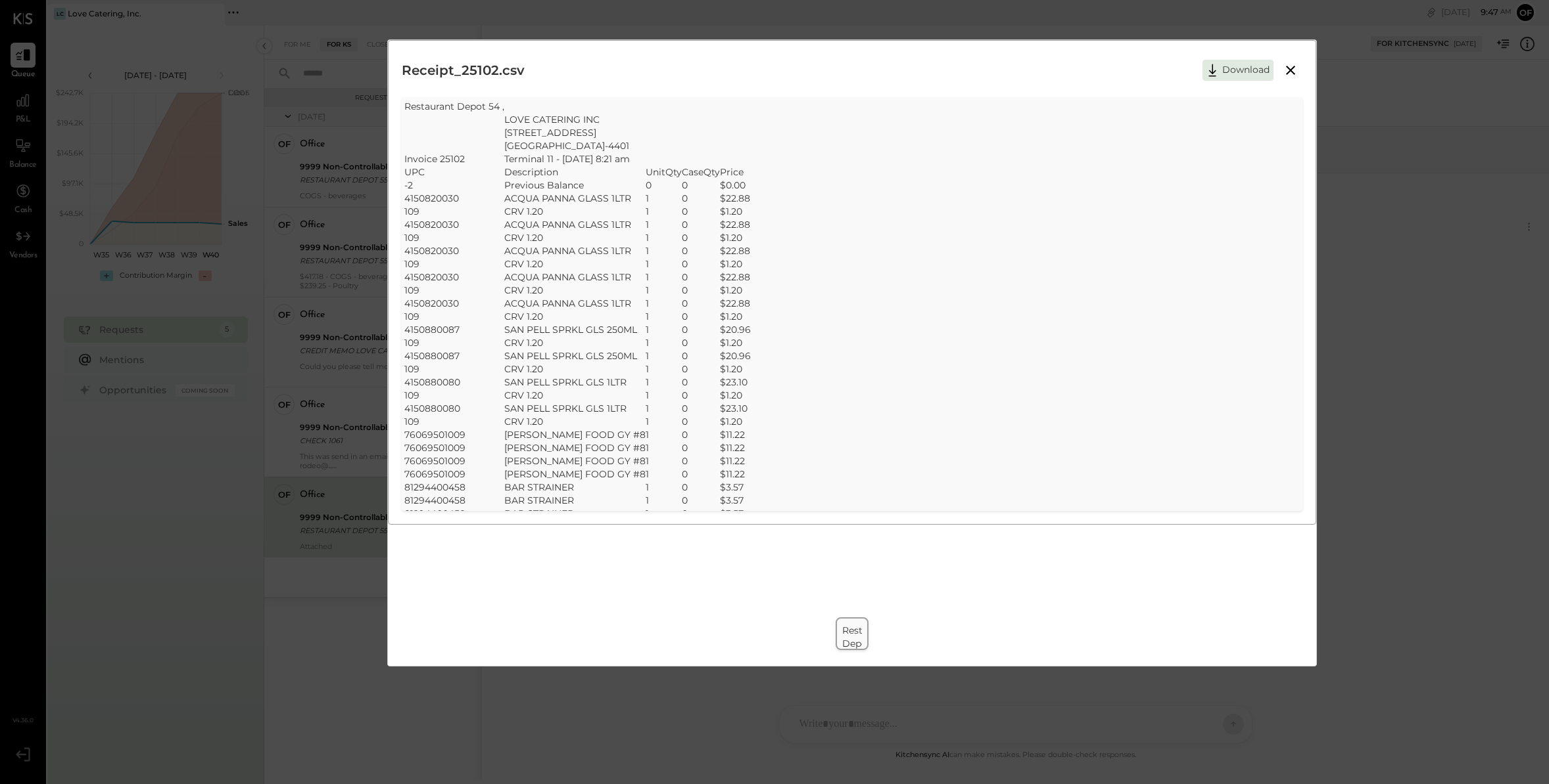
click at [1267, 68] on icon at bounding box center [1290, 70] width 16 height 16
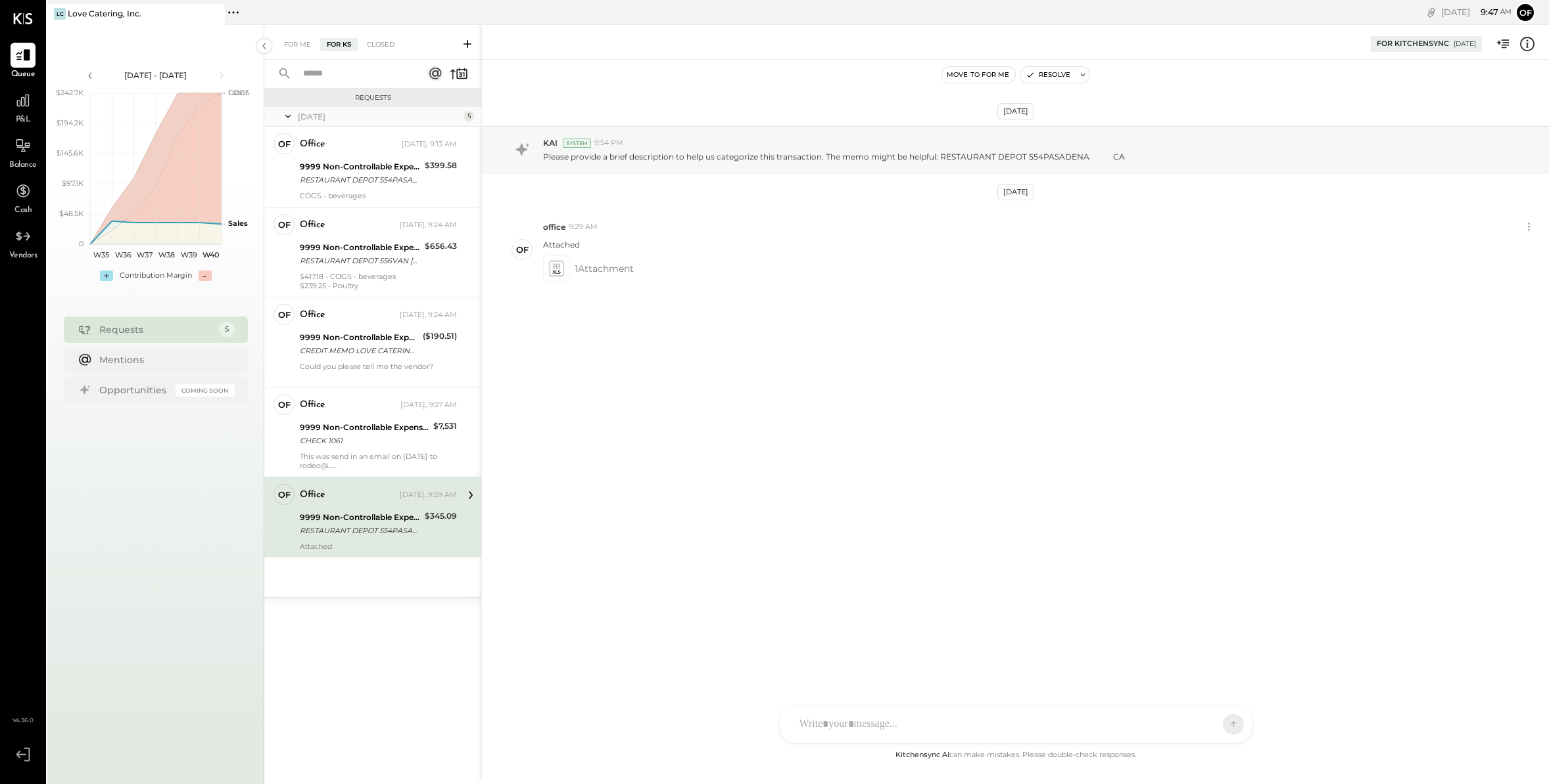
click at [469, 43] on icon at bounding box center [467, 44] width 13 height 13
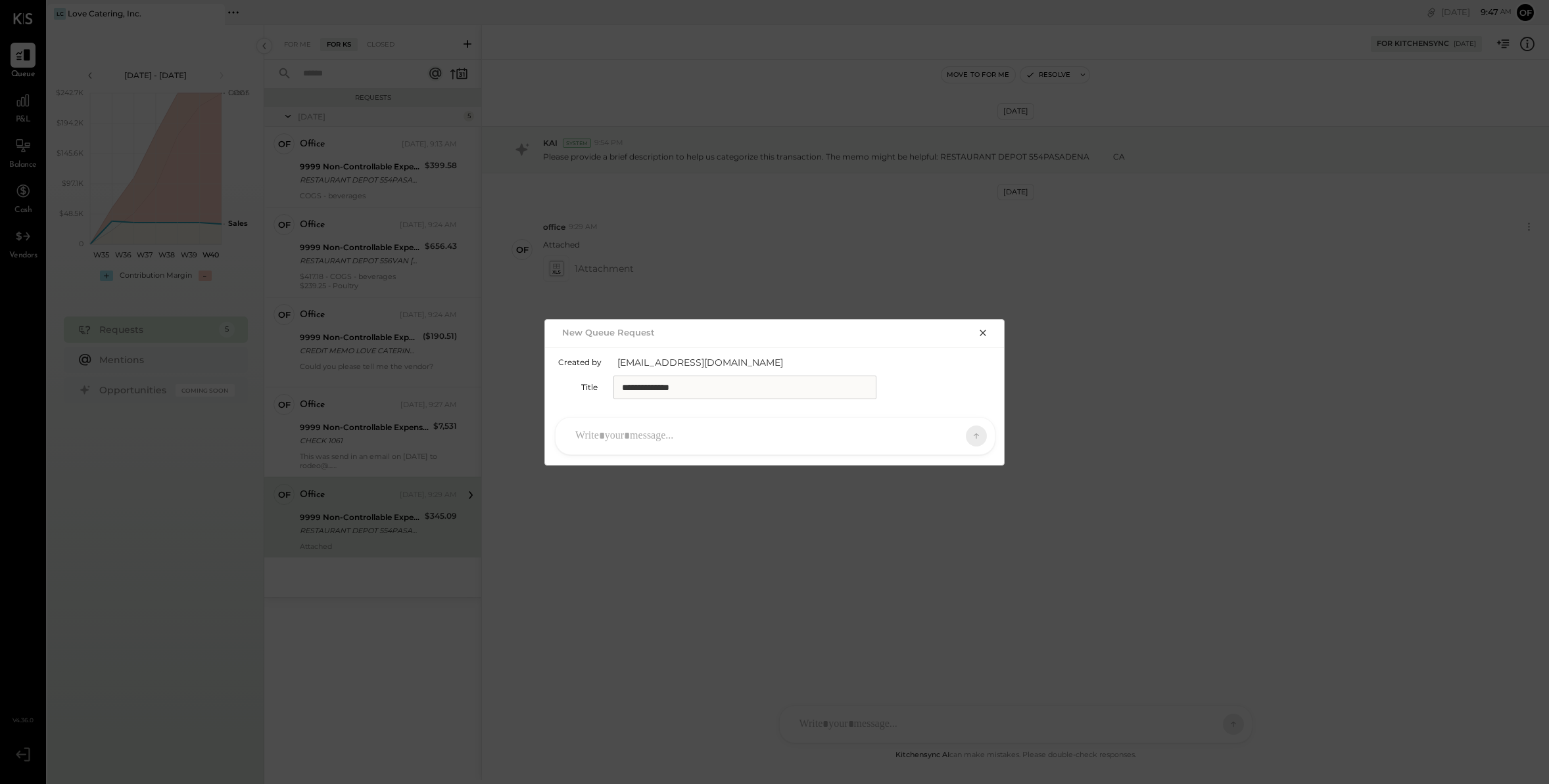
drag, startPoint x: 750, startPoint y: 389, endPoint x: 600, endPoint y: 386, distance: 150.0
click at [600, 386] on div "**********" at bounding box center [775, 387] width 434 height 24
click at [980, 330] on icon "button" at bounding box center [982, 332] width 10 height 10
